Goal: Transaction & Acquisition: Purchase product/service

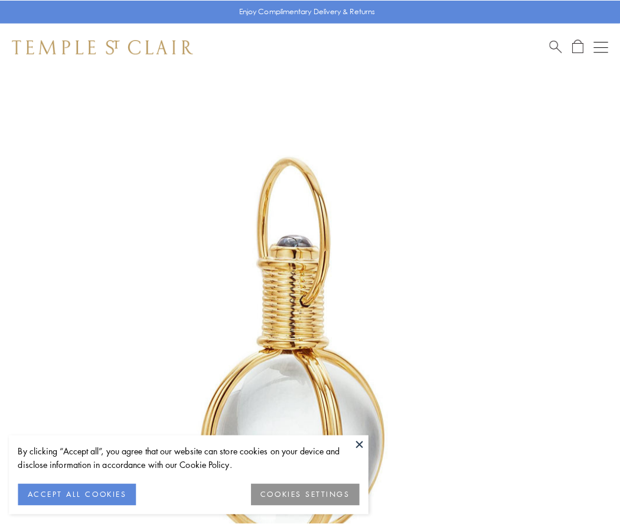
scroll to position [308, 0]
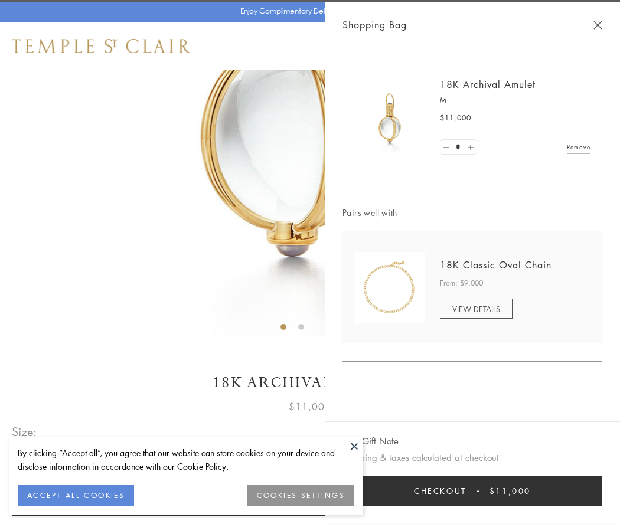
click at [472, 491] on button "Checkout $11,000" at bounding box center [472, 491] width 260 height 31
